Goal: Check status: Check status

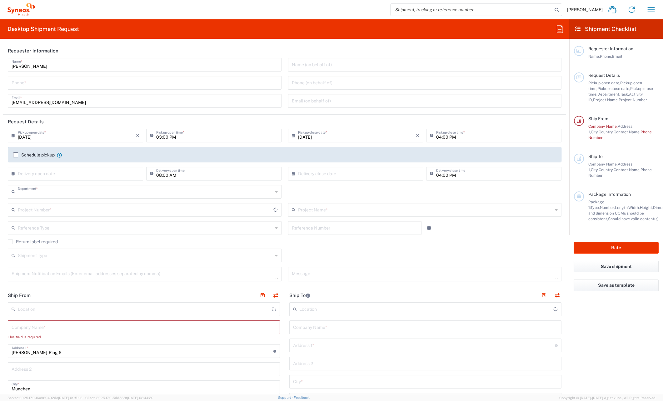
type input "8480"
type input "Germany"
click at [652, 10] on icon "button" at bounding box center [651, 10] width 10 height 10
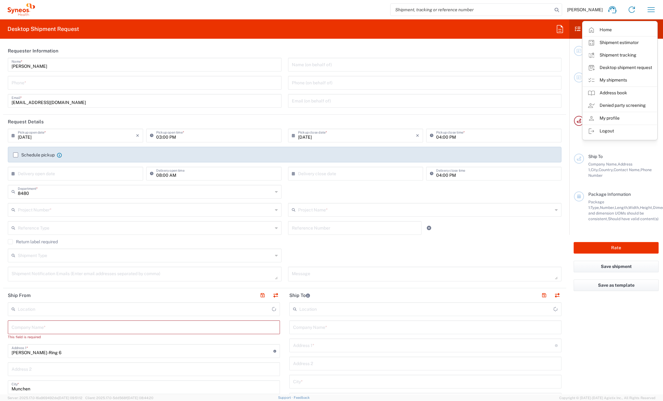
type input "Syneos Health Germany GMBH"
click at [600, 83] on link "My shipments" at bounding box center [619, 80] width 74 height 12
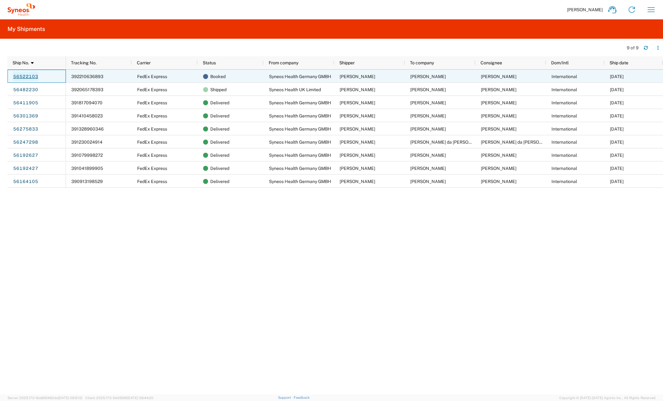
click at [34, 77] on link "56522103" at bounding box center [26, 77] width 26 height 10
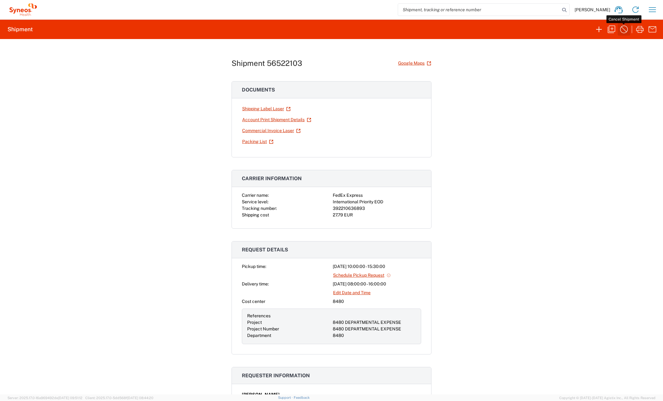
click at [623, 28] on icon "button" at bounding box center [624, 29] width 10 height 10
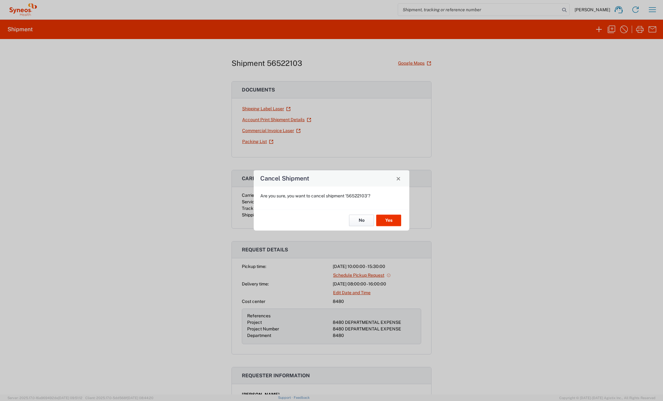
click at [360, 220] on button "No" at bounding box center [361, 221] width 25 height 12
